Goal: Task Accomplishment & Management: Use online tool/utility

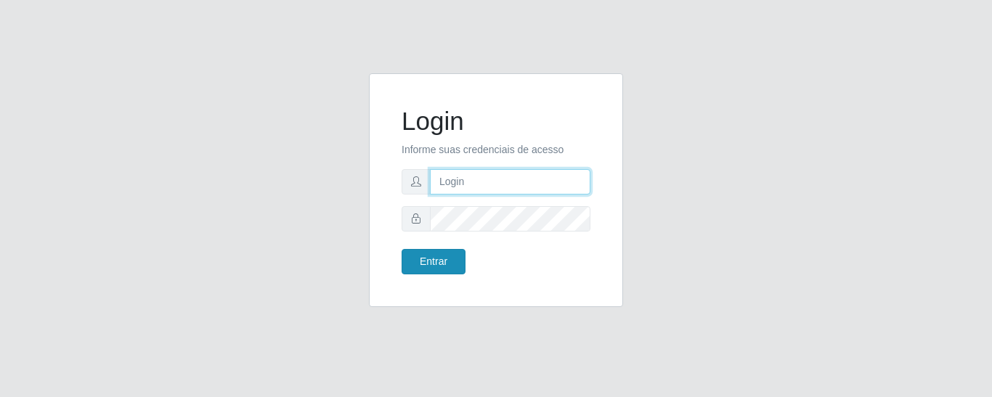
type input "precobom@rejane"
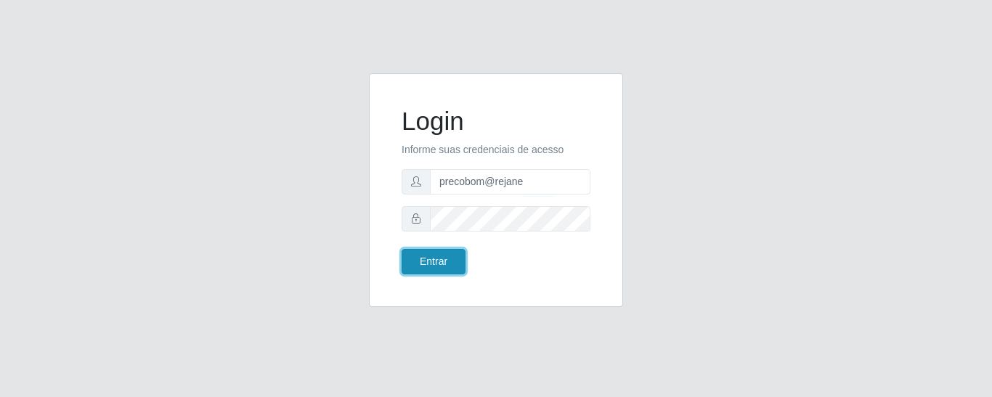
click at [423, 265] on button "Entrar" at bounding box center [434, 261] width 64 height 25
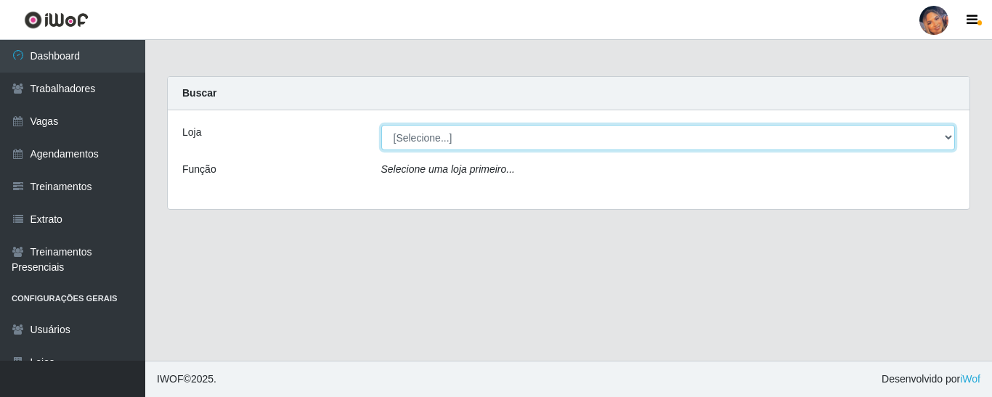
click at [489, 139] on select "[Selecione...] Supermercado Preço Bom" at bounding box center [668, 137] width 575 height 25
select select "169"
click at [381, 125] on select "[Selecione...] Supermercado Preço Bom" at bounding box center [668, 137] width 575 height 25
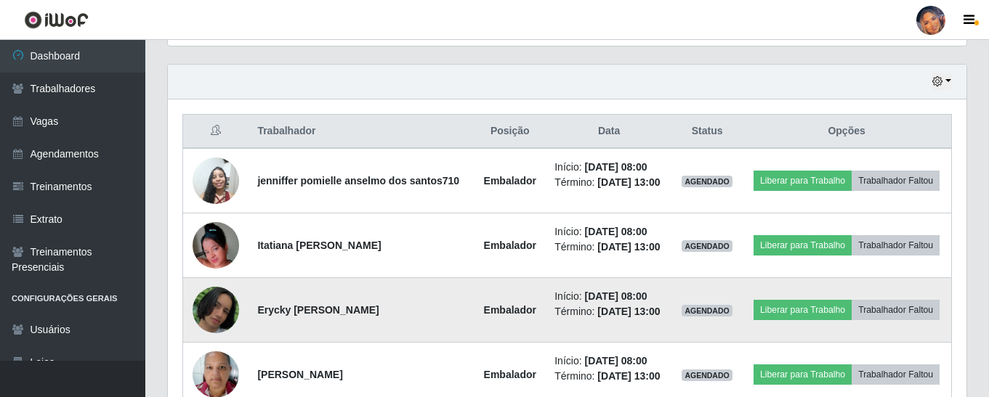
scroll to position [463, 0]
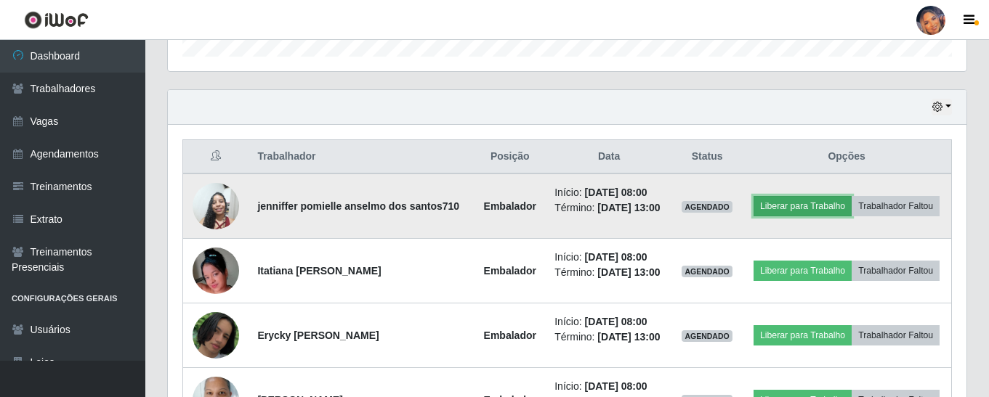
click at [808, 203] on button "Liberar para Trabalho" at bounding box center [802, 206] width 98 height 20
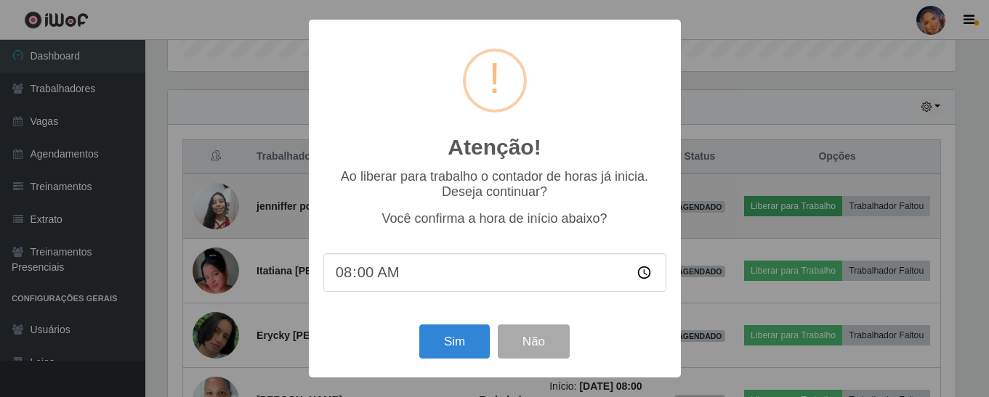
scroll to position [301, 791]
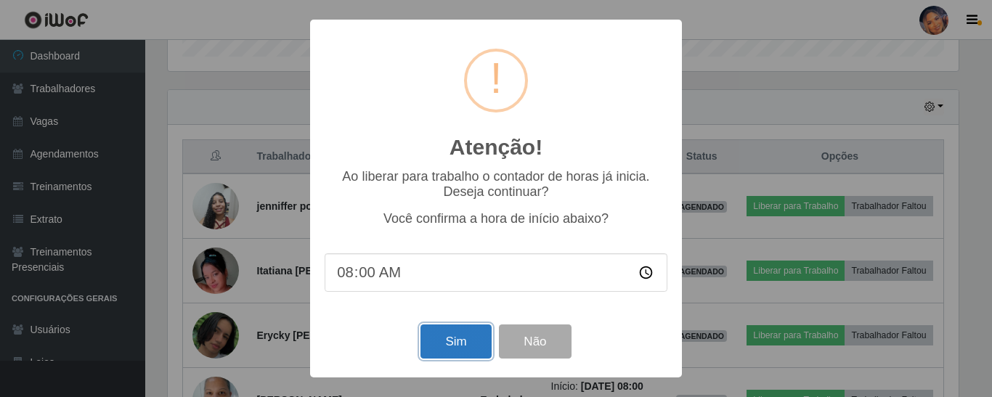
click at [459, 343] on button "Sim" at bounding box center [456, 342] width 70 height 34
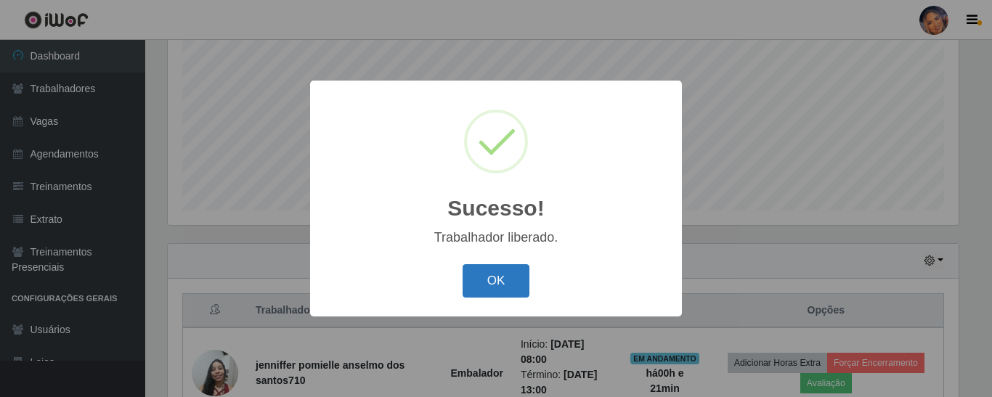
click at [482, 277] on button "OK" at bounding box center [497, 281] width 68 height 34
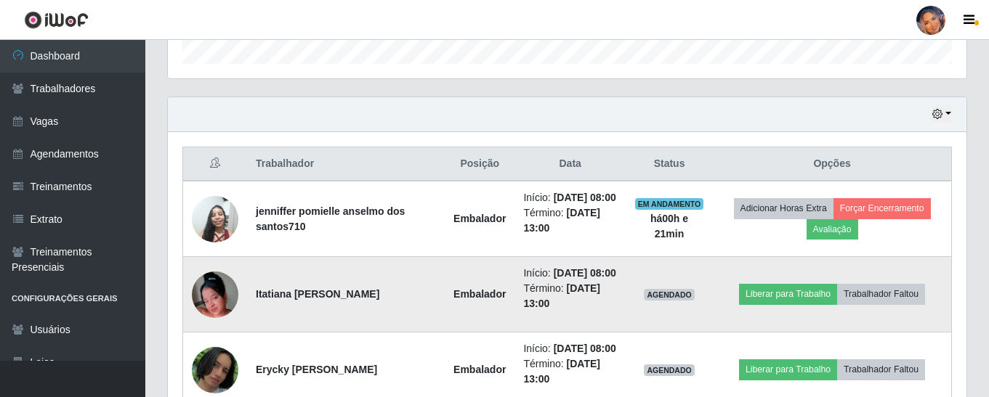
scroll to position [527, 0]
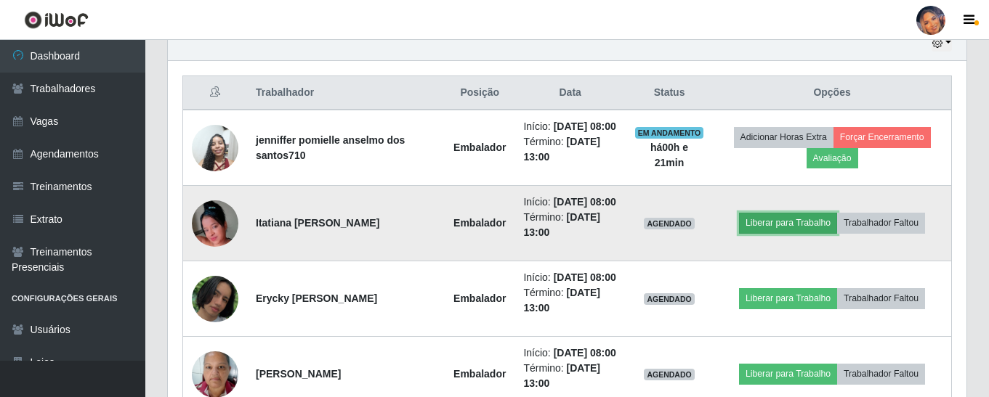
click at [769, 233] on button "Liberar para Trabalho" at bounding box center [788, 223] width 98 height 20
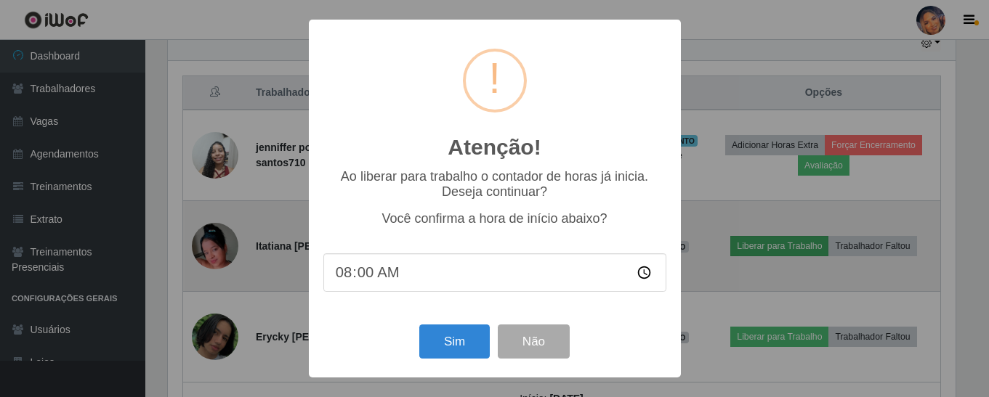
scroll to position [301, 791]
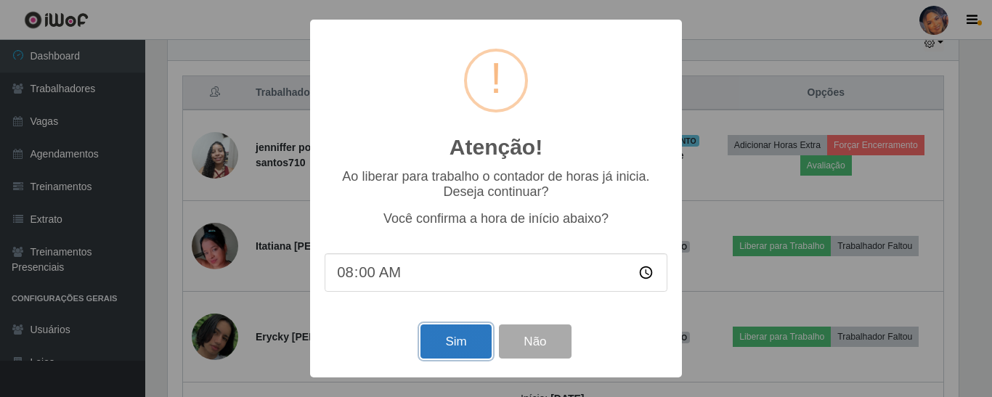
click at [452, 349] on button "Sim" at bounding box center [456, 342] width 70 height 34
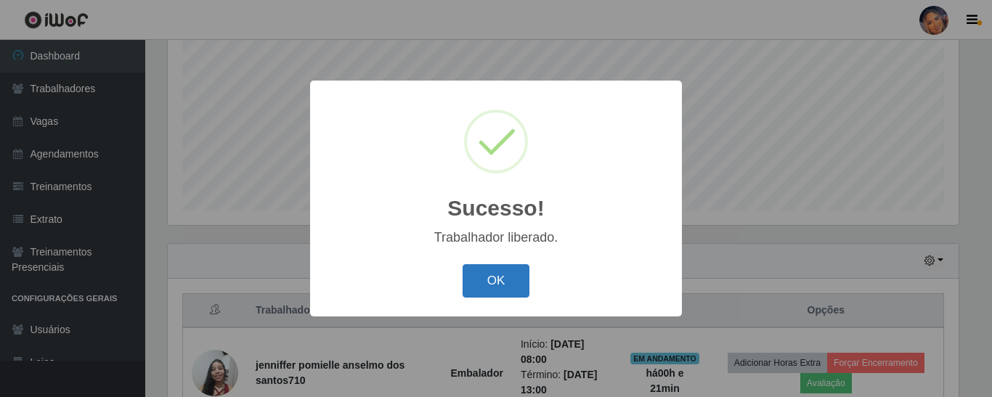
click at [492, 276] on button "OK" at bounding box center [497, 281] width 68 height 34
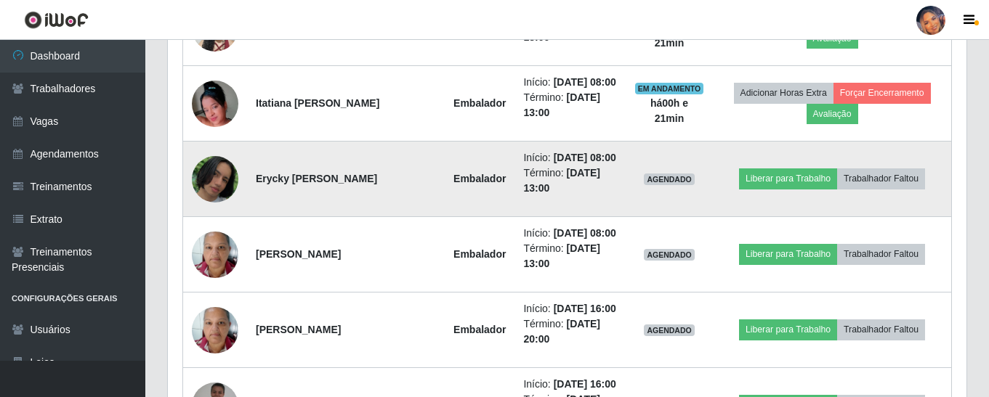
scroll to position [672, 0]
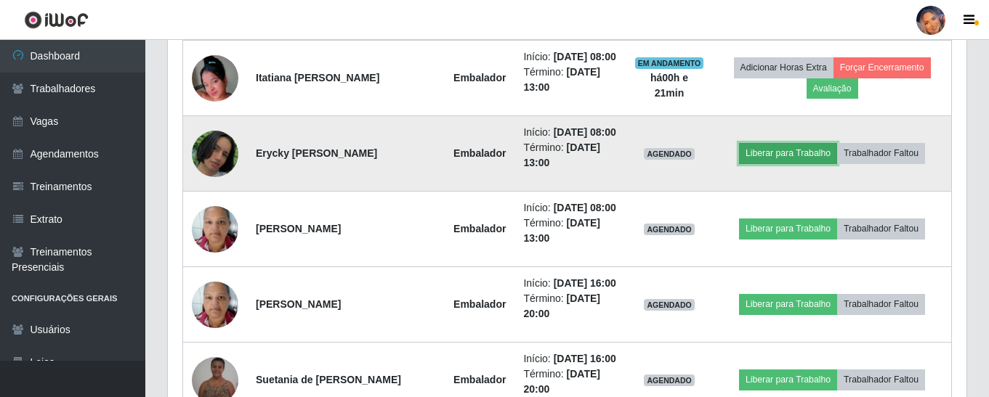
click at [795, 163] on button "Liberar para Trabalho" at bounding box center [788, 153] width 98 height 20
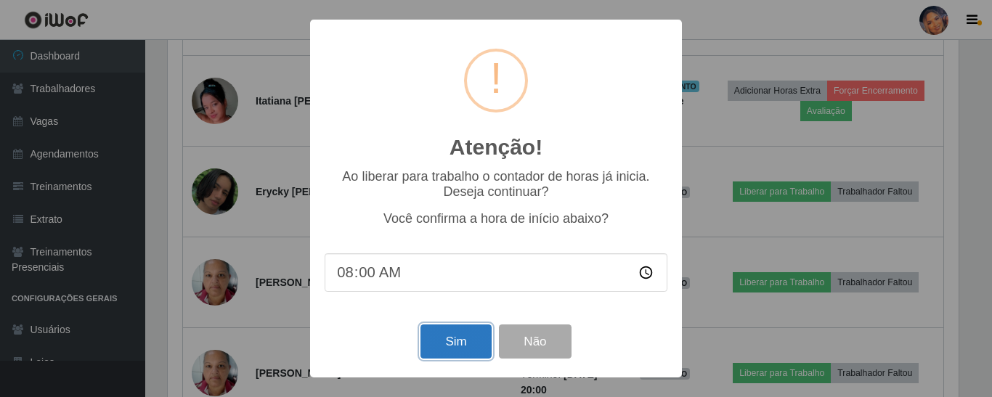
click at [462, 341] on button "Sim" at bounding box center [456, 342] width 70 height 34
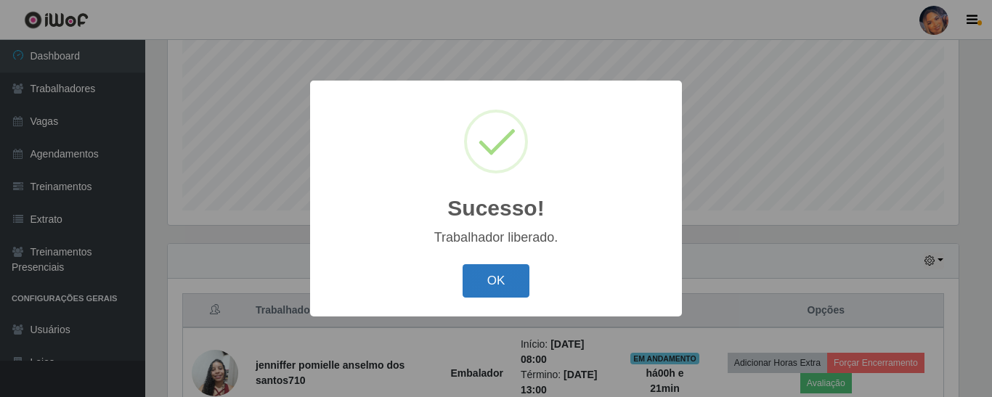
click at [494, 274] on button "OK" at bounding box center [497, 281] width 68 height 34
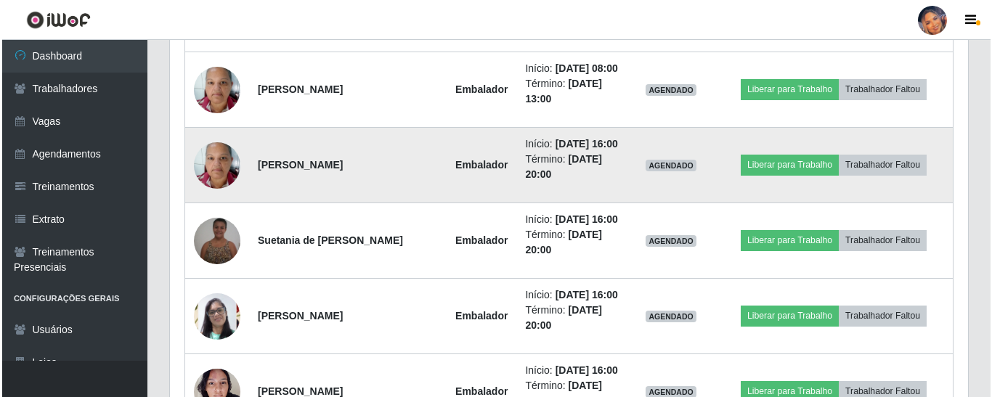
scroll to position [0, 0]
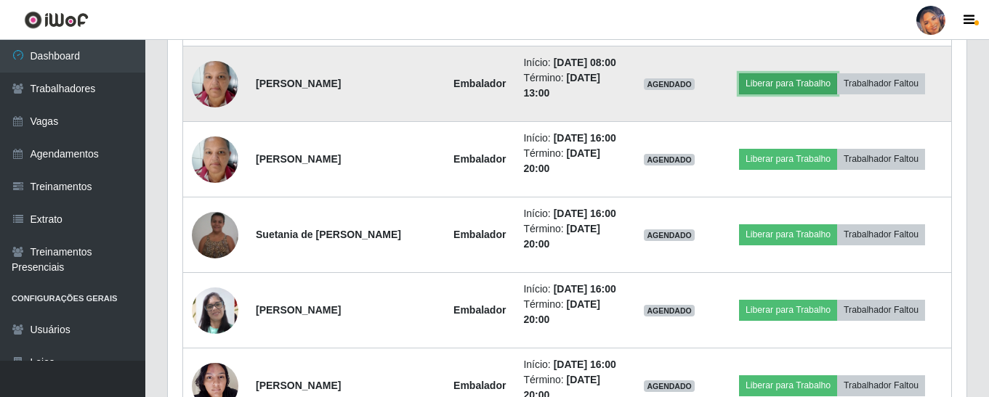
click at [790, 94] on button "Liberar para Trabalho" at bounding box center [788, 83] width 98 height 20
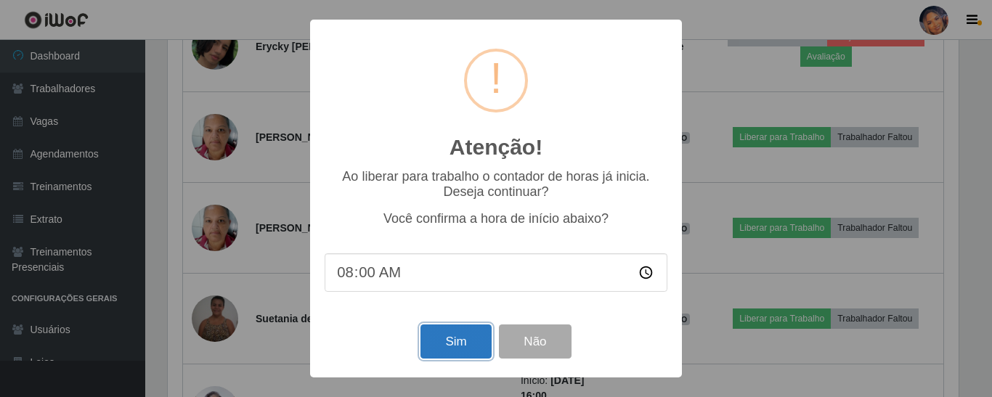
click at [444, 341] on button "Sim" at bounding box center [456, 342] width 70 height 34
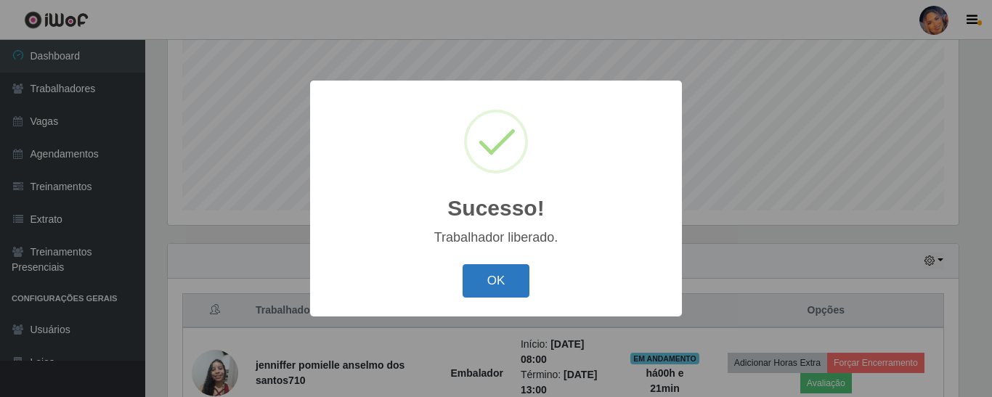
click at [487, 283] on button "OK" at bounding box center [497, 281] width 68 height 34
